Goal: Task Accomplishment & Management: Use online tool/utility

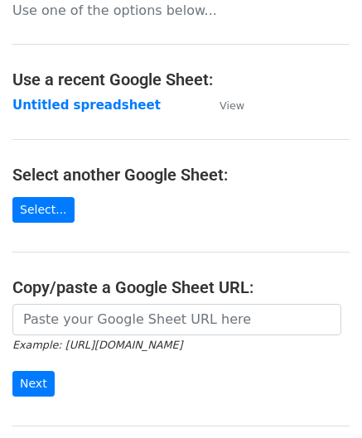
scroll to position [166, 0]
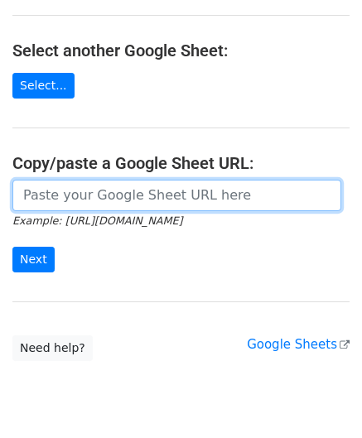
click at [75, 192] on input "url" at bounding box center [176, 195] width 329 height 31
paste input "https://docs.google.com/spreadsheets/d/1_keHh8U-0a09WtXBsUDFSSKVT8uVB_hQxSUA6ad…"
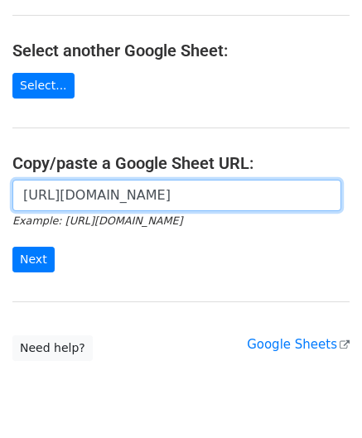
scroll to position [0, 368]
type input "https://docs.google.com/spreadsheets/d/1_keHh8U-0a09WtXBsUDFSSKVT8uVB_hQxSUA6ad…"
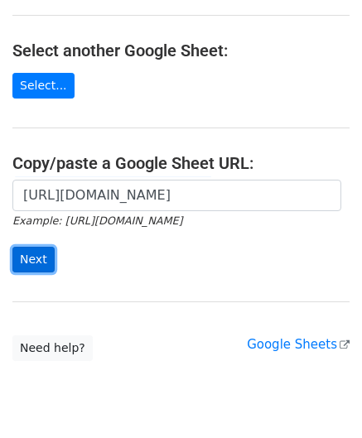
scroll to position [0, 0]
click at [41, 252] on input "Next" at bounding box center [33, 260] width 42 height 26
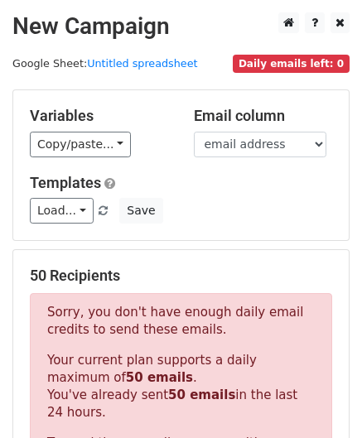
scroll to position [559, 0]
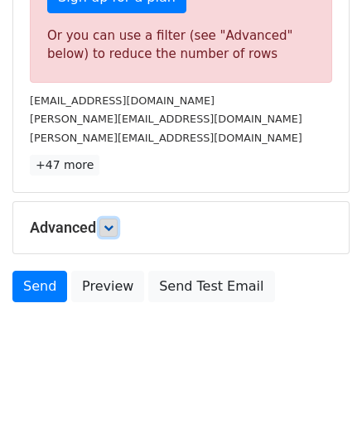
click at [118, 225] on link at bounding box center [108, 228] width 18 height 18
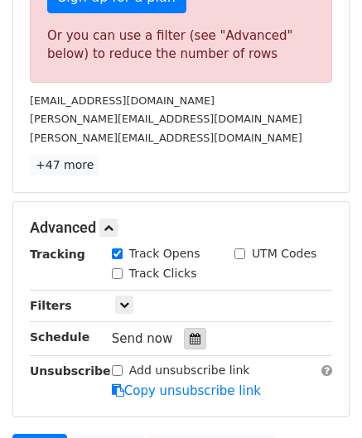
click at [190, 334] on icon at bounding box center [195, 339] width 11 height 12
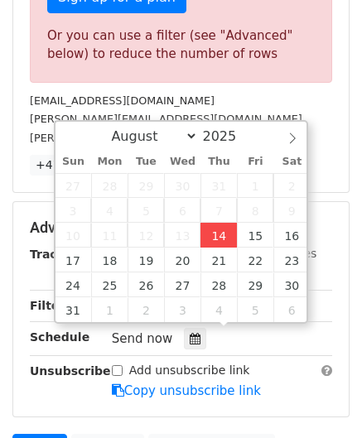
type input "[DATE] 12:00"
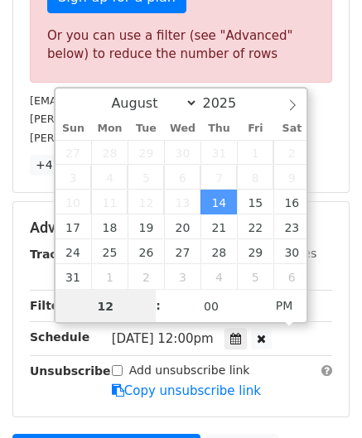
paste input "8"
type input "8"
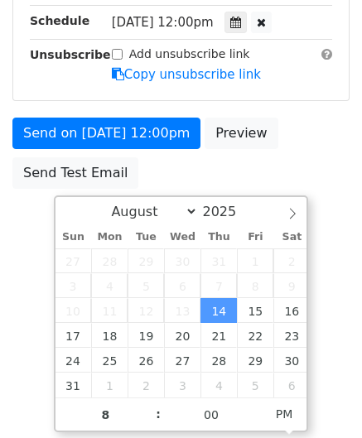
type input "[DATE] 20:00"
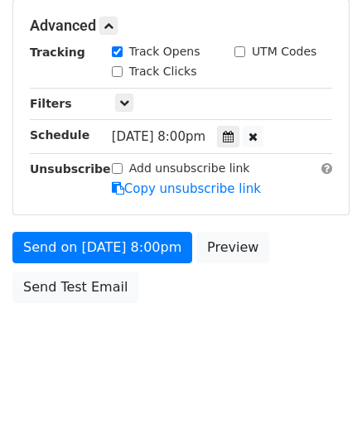
scroll to position [759, 0]
